Goal: Information Seeking & Learning: Learn about a topic

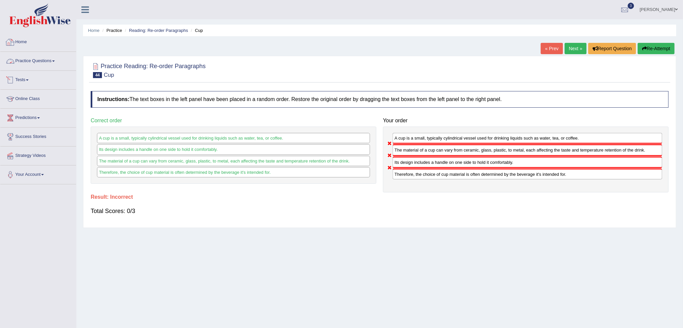
click at [31, 61] on link "Practice Questions" at bounding box center [38, 60] width 76 height 17
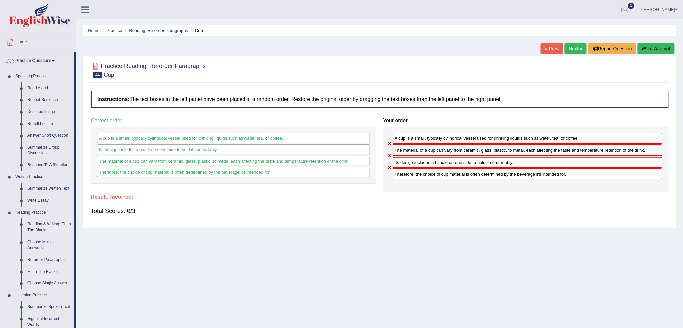
click at [42, 224] on link "Reading & Writing: Fill In The Blanks" at bounding box center [49, 227] width 50 height 18
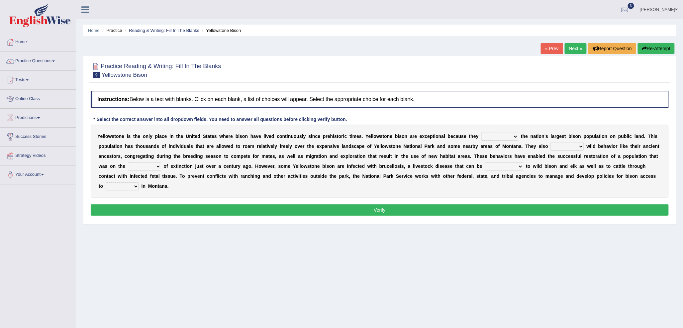
click at [497, 135] on select "congregate comprise consist compromise" at bounding box center [499, 136] width 37 height 8
select select "comprise"
click at [481, 132] on select "congregate comprise consist compromise" at bounding box center [499, 136] width 37 height 8
click at [570, 145] on select "exhibit disregard resist encourage" at bounding box center [567, 146] width 33 height 8
select select "encourage"
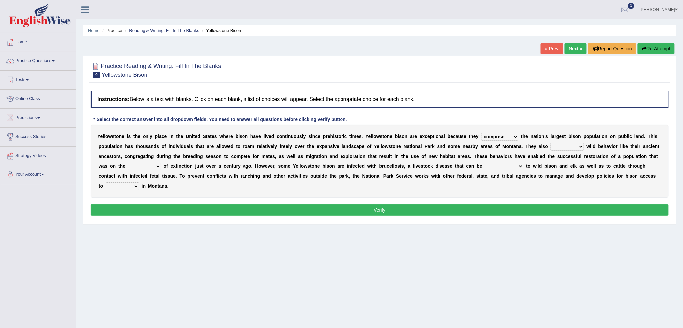
click at [551, 142] on select "exhibit disregard resist encourage" at bounding box center [567, 146] width 33 height 8
click at [147, 165] on select "brine brink danger brindle" at bounding box center [144, 166] width 33 height 8
select select "brink"
click at [128, 162] on select "brine brink danger brindle" at bounding box center [144, 166] width 33 height 8
click at [493, 167] on select "transplanted transported transgressed transmitted" at bounding box center [504, 166] width 39 height 8
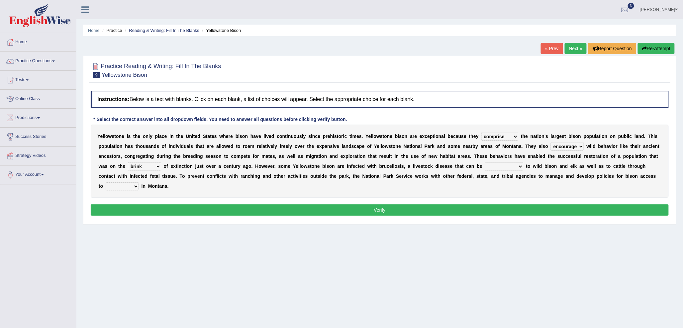
select select "transmitted"
click at [485, 162] on select "transplanted transported transgressed transmitted" at bounding box center [504, 166] width 39 height 8
click at [118, 184] on select "habitat habitat habitant food" at bounding box center [122, 186] width 33 height 8
select select "habitat"
click at [106, 182] on select "habitat habitat habitant food" at bounding box center [122, 186] width 33 height 8
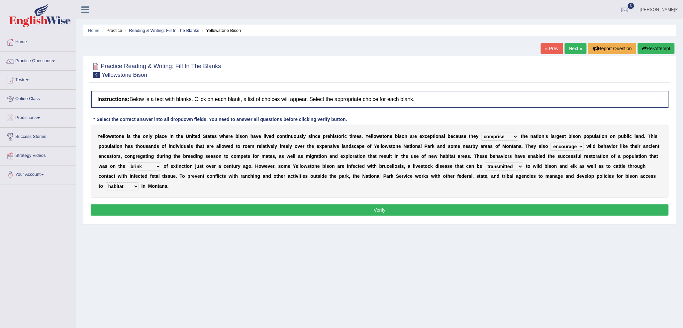
click at [144, 211] on button "Verify" at bounding box center [380, 209] width 578 height 11
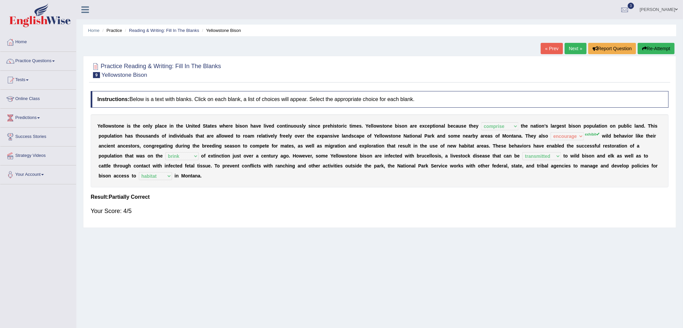
click at [565, 46] on link "Next »" at bounding box center [575, 48] width 22 height 11
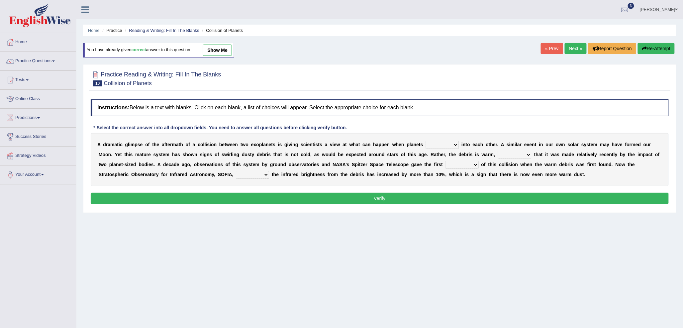
click at [438, 147] on select "crash explore roam implode" at bounding box center [441, 145] width 33 height 8
select select "crash"
click at [426, 141] on select "crash explore roam implode" at bounding box center [441, 145] width 33 height 8
click at [512, 155] on select "reinforcing sentencing forging conducing" at bounding box center [514, 155] width 34 height 8
select select "reinforcing"
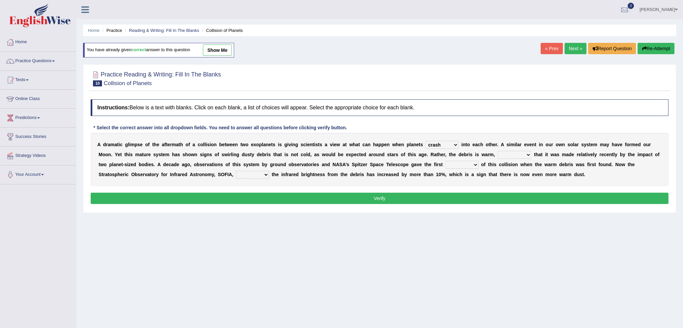
click at [497, 151] on select "reinforcing sentencing forging conducing" at bounding box center [514, 155] width 34 height 8
click at [459, 164] on select "pints faints hints taints" at bounding box center [461, 165] width 33 height 8
select select "hints"
click at [445, 161] on select "pints faints hints taints" at bounding box center [461, 165] width 33 height 8
click at [242, 173] on select "concealed revealed repealed unsealed" at bounding box center [252, 175] width 33 height 8
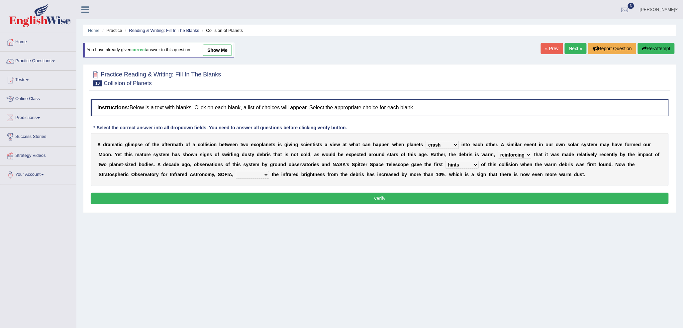
select select "revealed"
click at [236, 171] on select "concealed revealed repealed unsealed" at bounding box center [252, 175] width 33 height 8
click at [293, 204] on button "Verify" at bounding box center [380, 198] width 578 height 11
